Goal: Communication & Community: Answer question/provide support

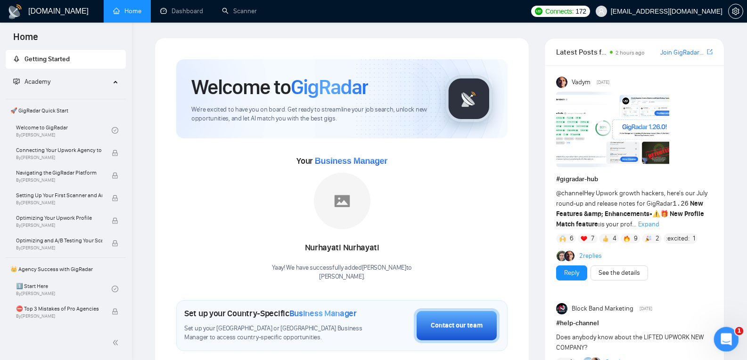
click at [722, 335] on icon "Open Intercom Messenger" at bounding box center [725, 339] width 16 height 16
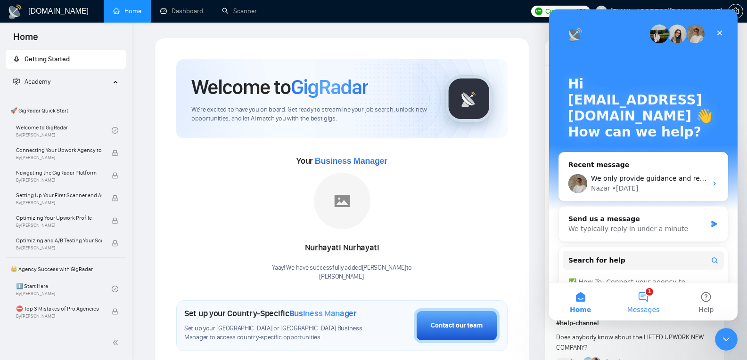
click at [643, 293] on button "1 Messages" at bounding box center [643, 302] width 63 height 38
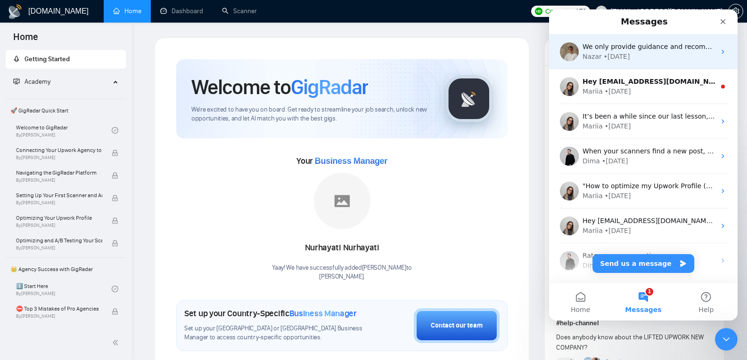
click at [623, 64] on div "We only provide guidance and recommendations - we don’t make changes directly t…" at bounding box center [643, 51] width 188 height 35
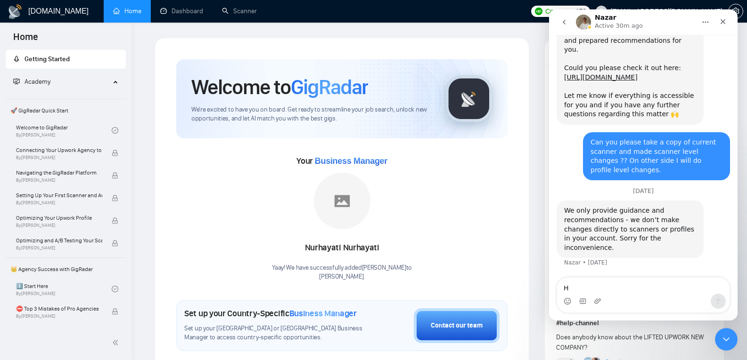
type textarea "HI"
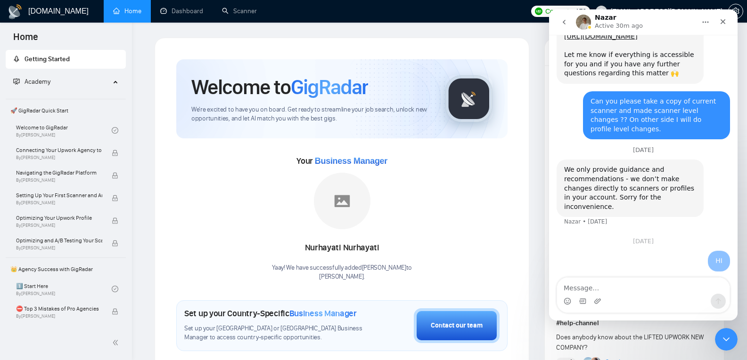
scroll to position [3892, 0]
click at [622, 289] on textarea "As per your recommadation" at bounding box center [643, 286] width 172 height 16
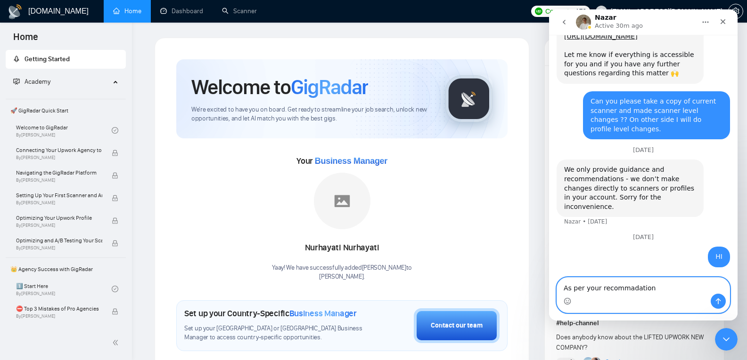
paste textarea "en"
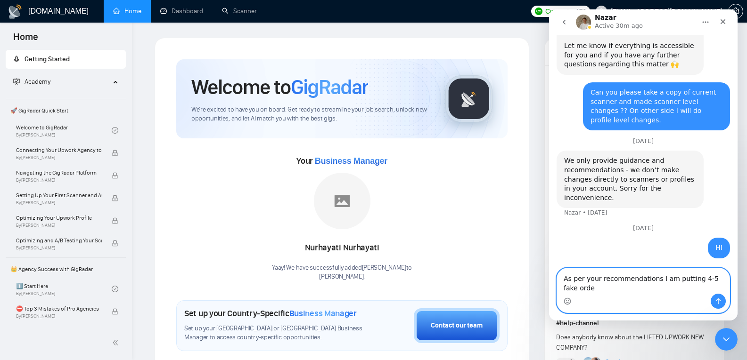
scroll to position [3902, 0]
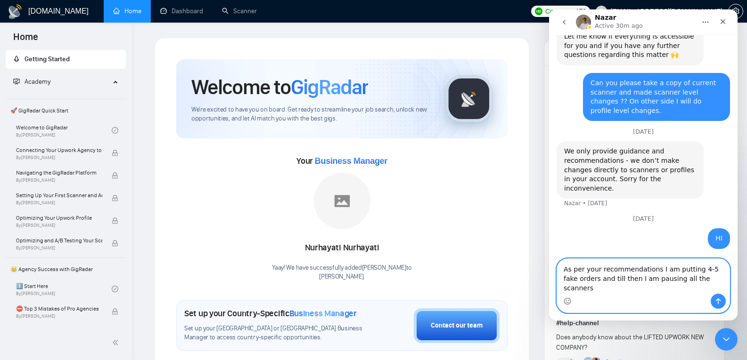
type textarea "As per your recommendations I am putting 4-5 fake orders and till then I am pau…"
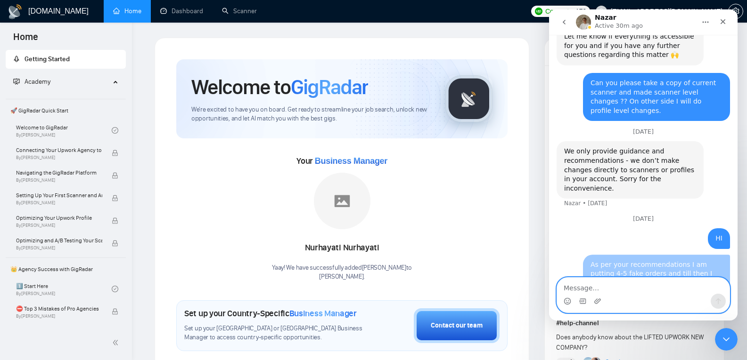
scroll to position [3932, 0]
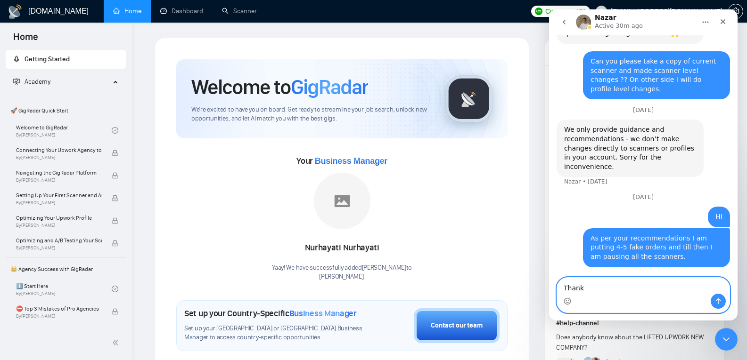
type textarea "Thanks"
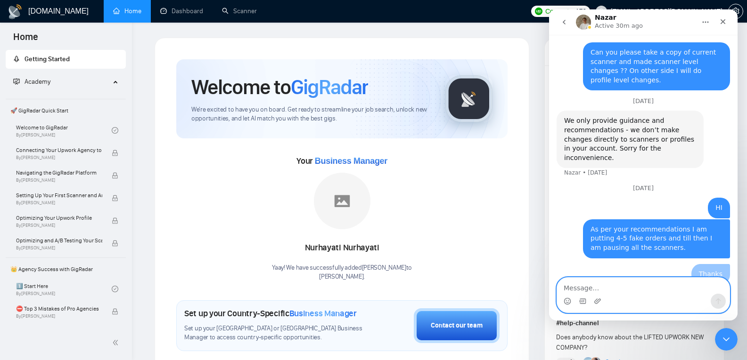
scroll to position [3954, 0]
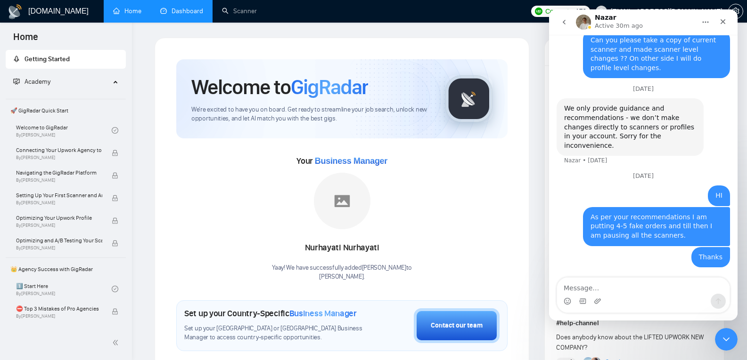
click at [177, 9] on link "Dashboard" at bounding box center [181, 11] width 43 height 8
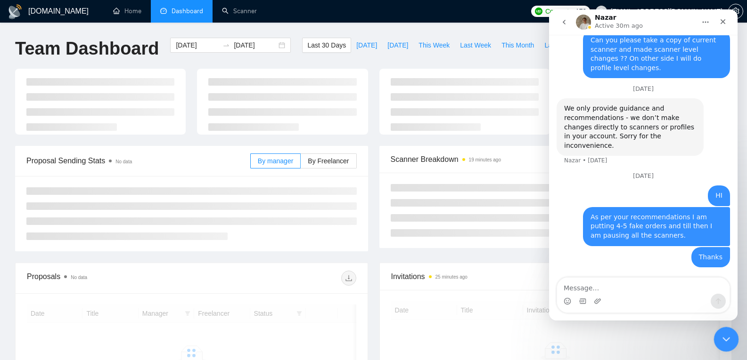
drag, startPoint x: 718, startPoint y: 338, endPoint x: 1427, endPoint y: 661, distance: 778.8
click at [717, 338] on div "Close Intercom Messenger" at bounding box center [724, 338] width 23 height 23
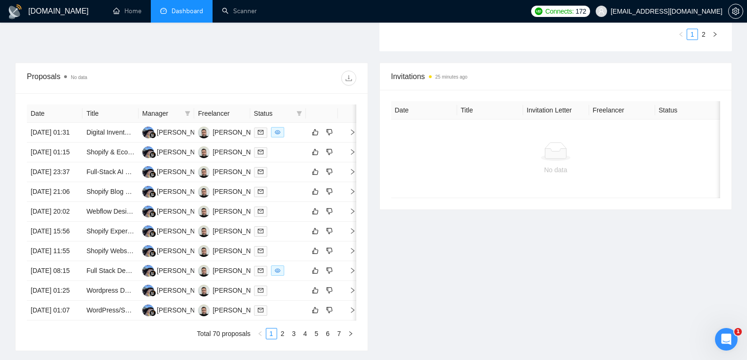
scroll to position [483, 0]
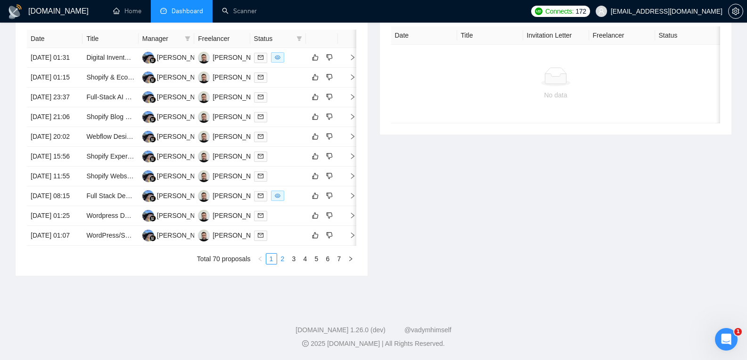
click at [283, 262] on link "2" at bounding box center [282, 259] width 10 height 10
click at [297, 264] on link "3" at bounding box center [294, 259] width 10 height 10
click at [302, 264] on link "4" at bounding box center [305, 259] width 10 height 10
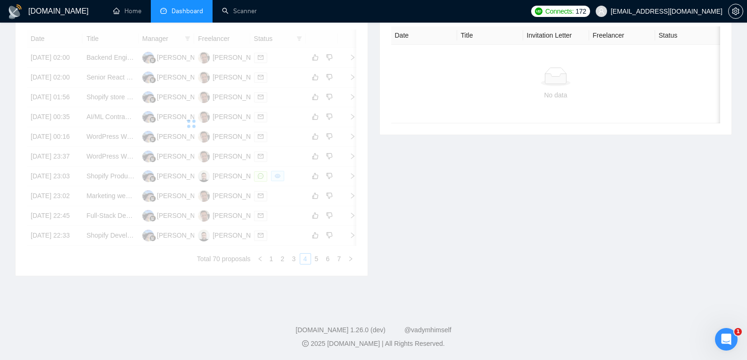
scroll to position [390, 0]
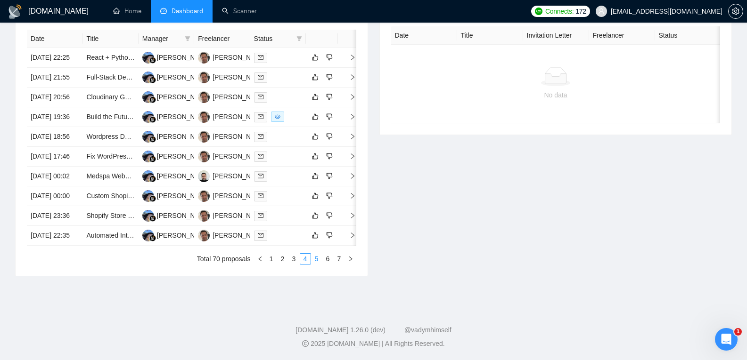
click at [319, 264] on link "5" at bounding box center [316, 259] width 10 height 10
click at [328, 264] on link "6" at bounding box center [328, 259] width 10 height 10
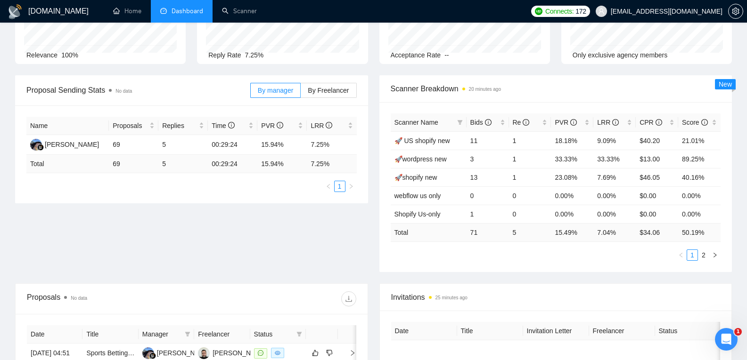
scroll to position [0, 0]
